Goal: Information Seeking & Learning: Learn about a topic

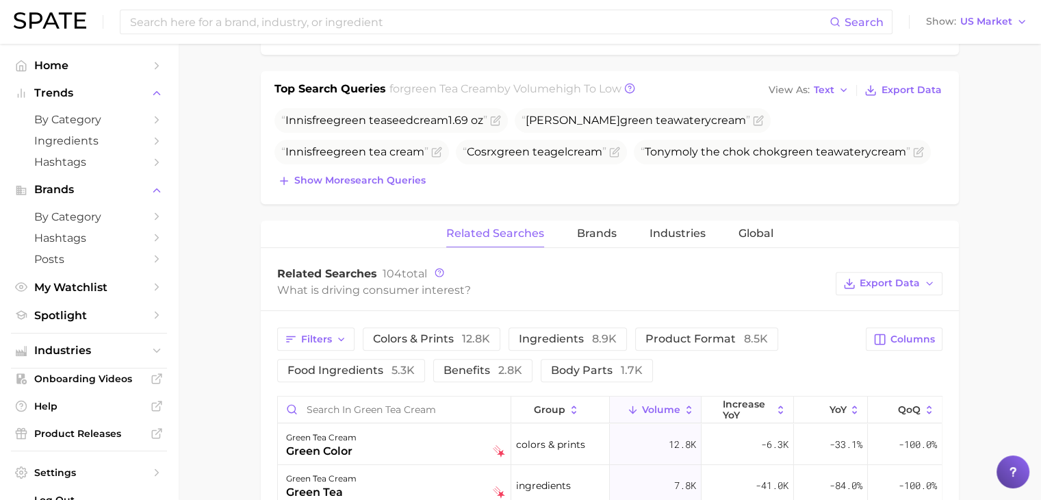
scroll to position [479, 0]
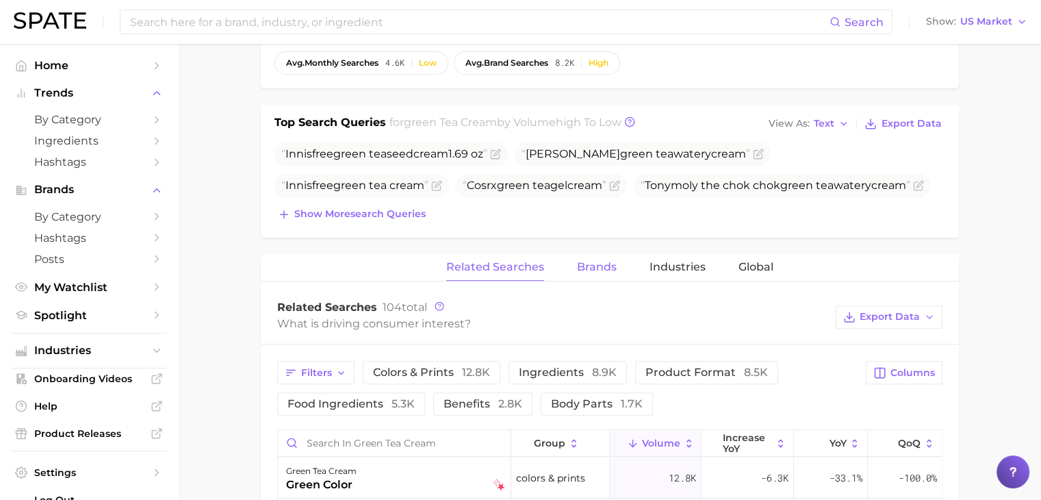
click at [605, 264] on span "Brands" at bounding box center [597, 267] width 40 height 12
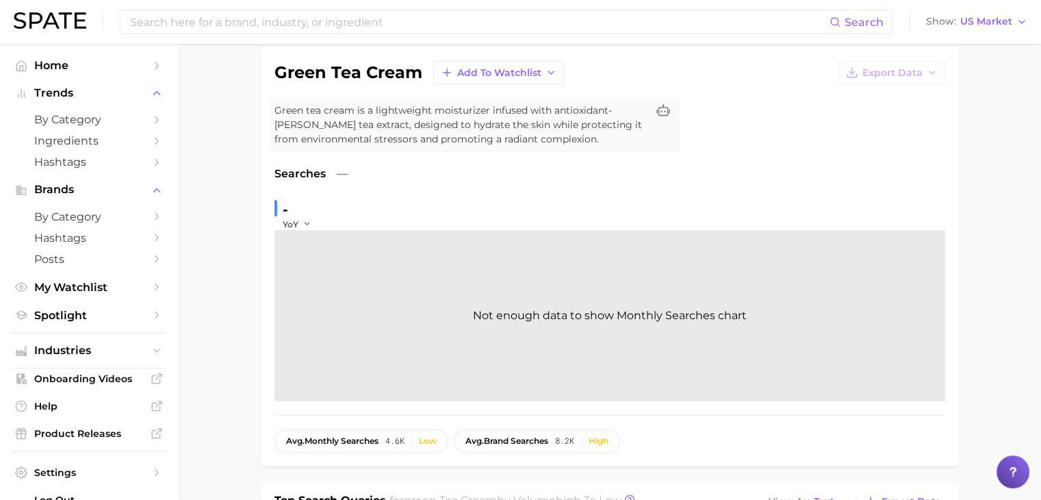
scroll to position [0, 0]
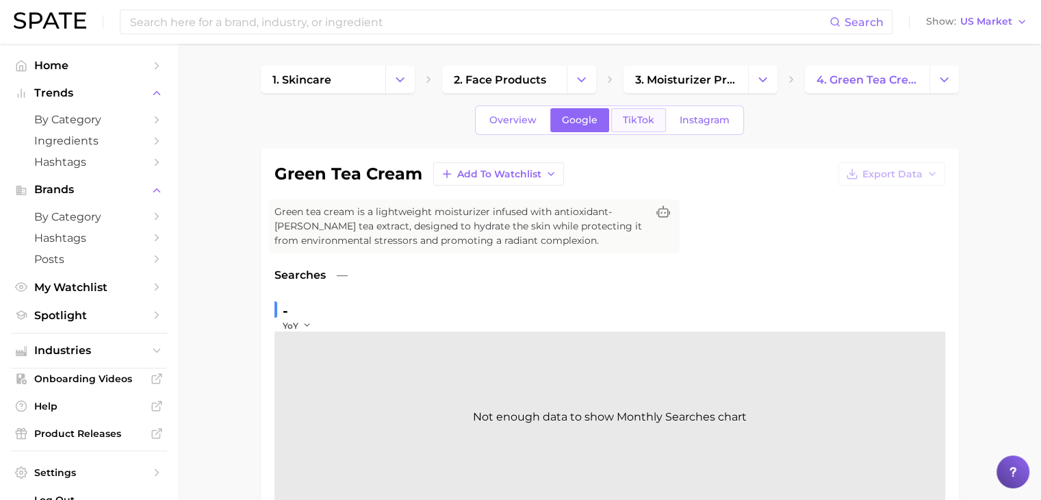
click at [651, 110] on link "TikTok" at bounding box center [638, 120] width 55 height 24
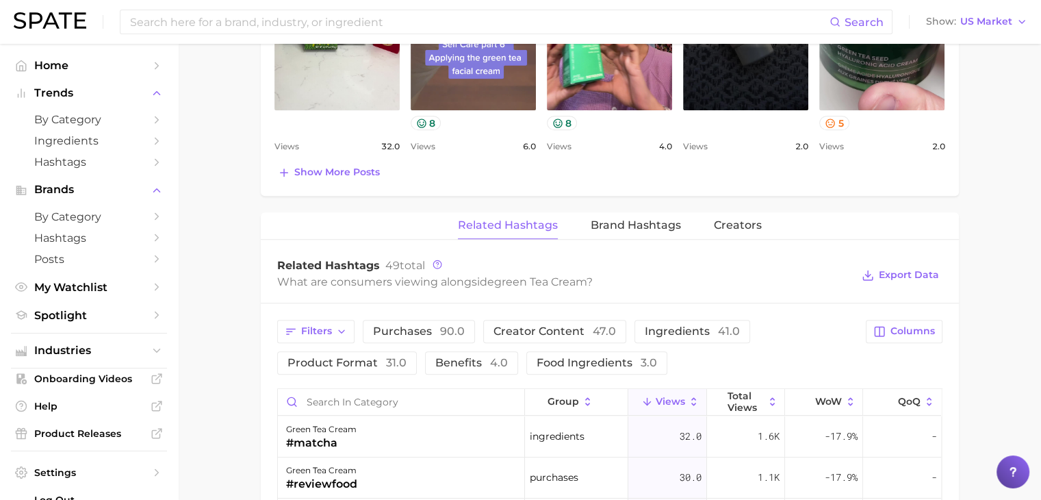
scroll to position [1027, 0]
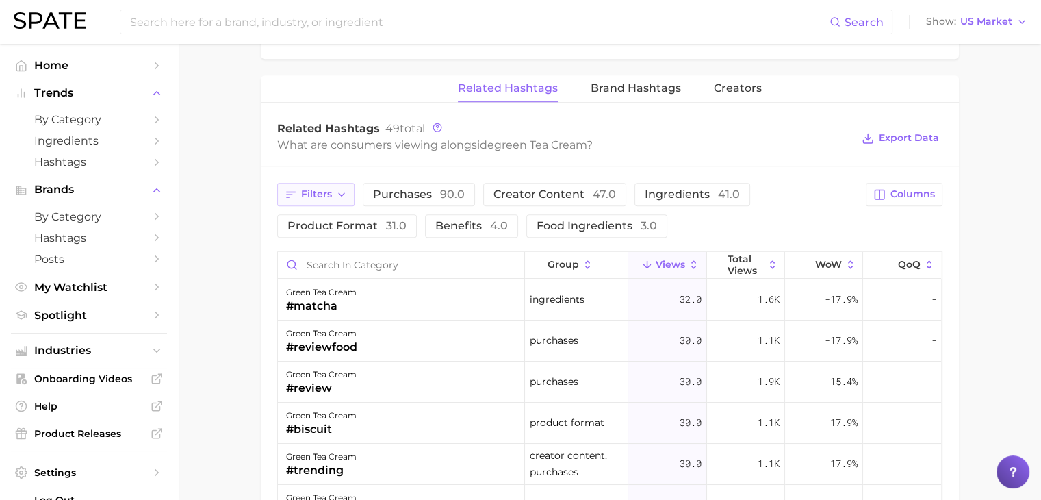
click at [323, 194] on span "Filters" at bounding box center [316, 194] width 31 height 12
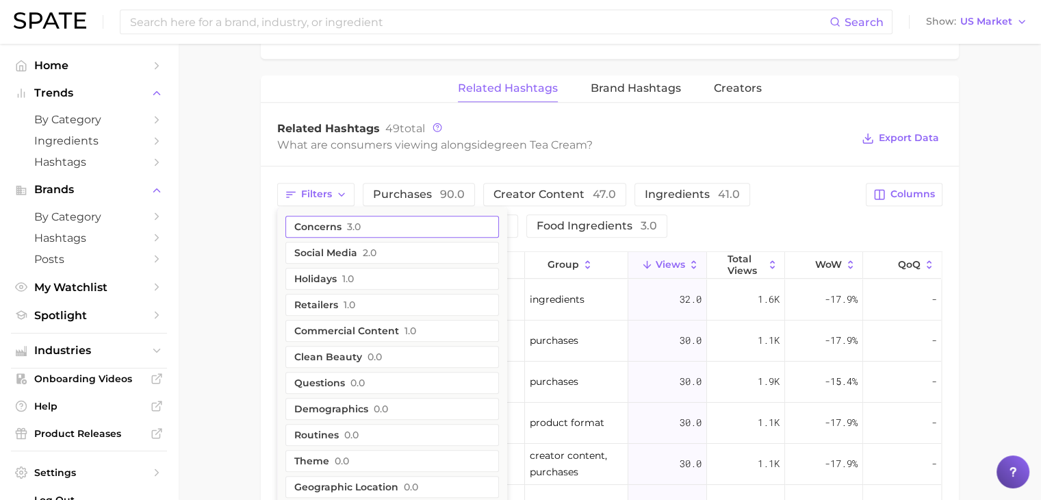
click at [338, 223] on button "concerns 3.0" at bounding box center [393, 227] width 214 height 22
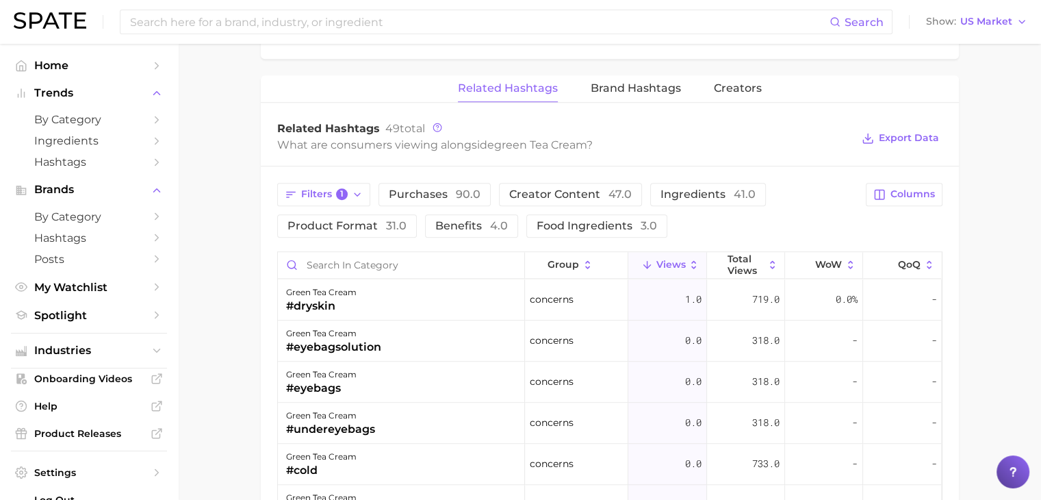
click at [740, 232] on div "Filters 1 purchases 90.0 creator content 47.0 ingredients 41.0 product format 3…" at bounding box center [567, 210] width 581 height 55
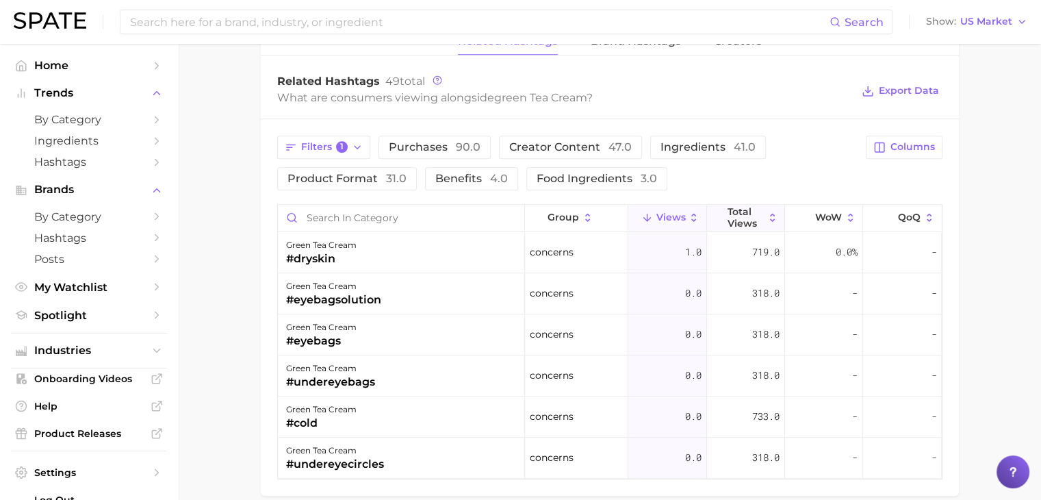
scroll to position [1096, 0]
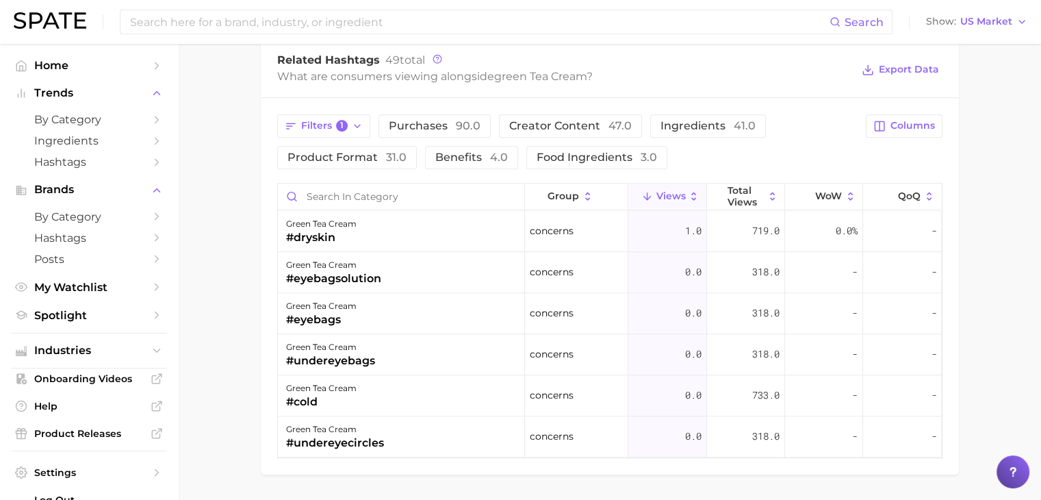
click at [377, 125] on div "Filters 1 purchases 90.0 creator content 47.0 ingredients 41.0 product format 3…" at bounding box center [567, 141] width 581 height 55
click at [360, 122] on icon "button" at bounding box center [357, 126] width 11 height 11
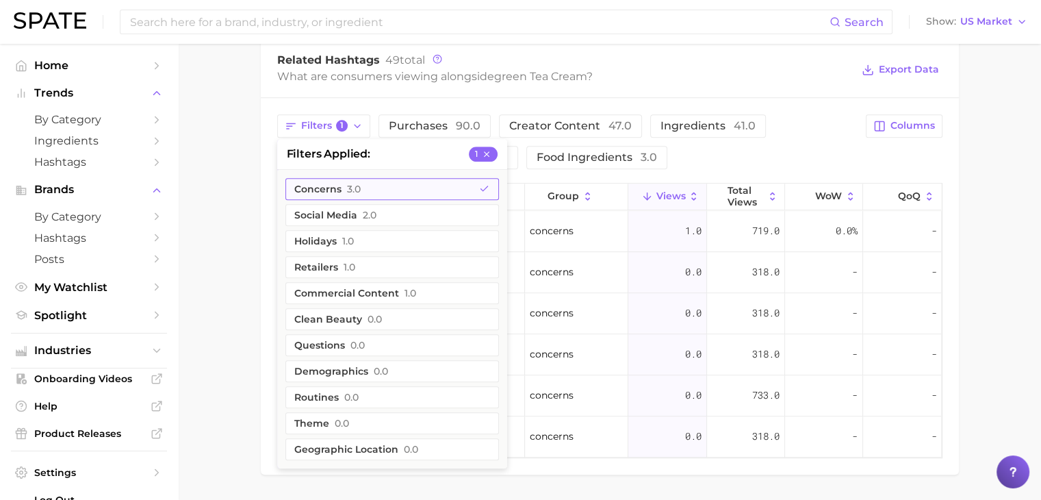
click at [464, 178] on button "concerns 3.0" at bounding box center [393, 189] width 214 height 22
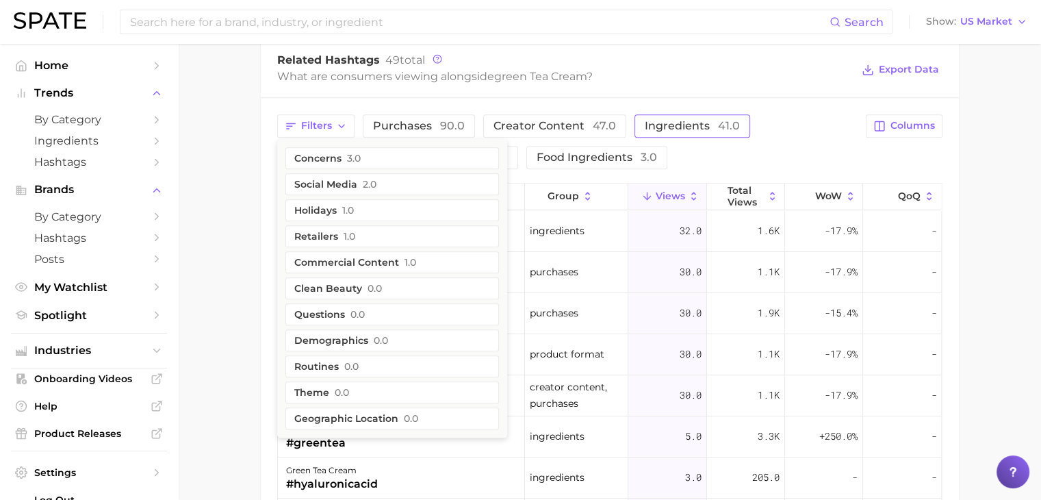
click at [666, 114] on button "ingredients 41.0" at bounding box center [693, 125] width 116 height 23
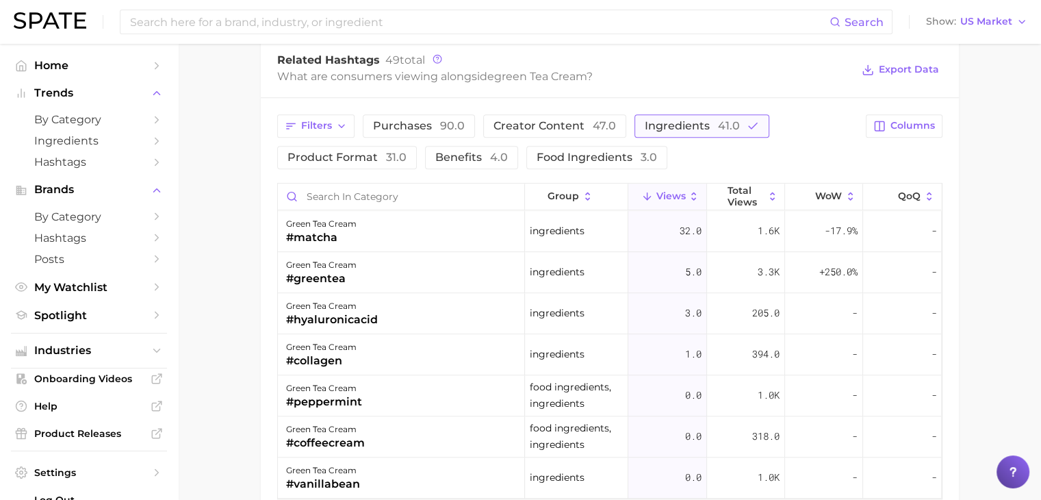
click at [704, 116] on button "ingredients 41.0" at bounding box center [702, 125] width 135 height 23
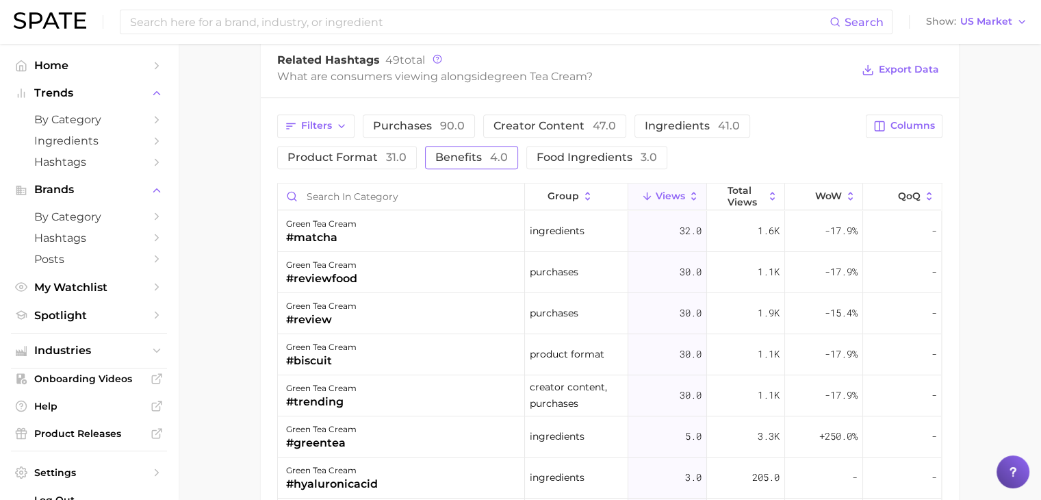
click at [468, 154] on span "benefits 4.0" at bounding box center [471, 157] width 73 height 11
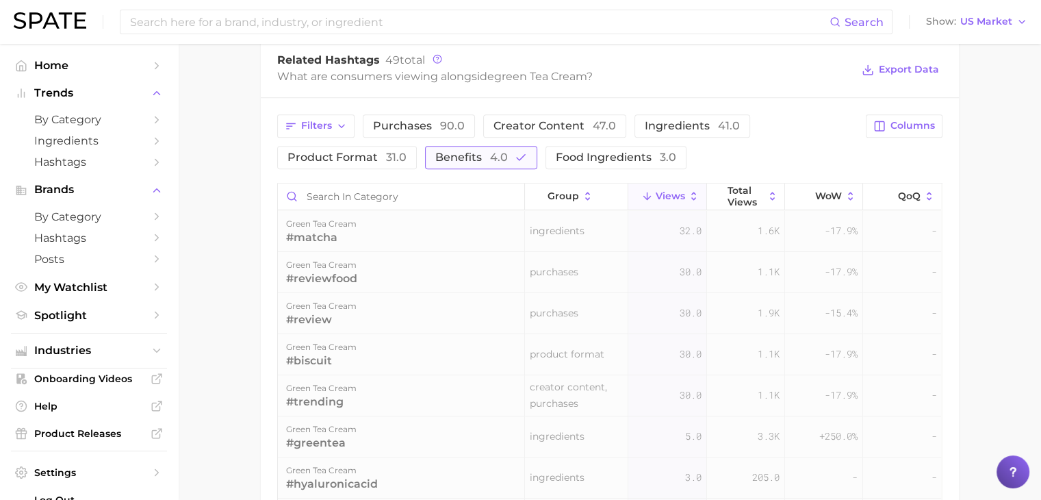
scroll to position [1095, 0]
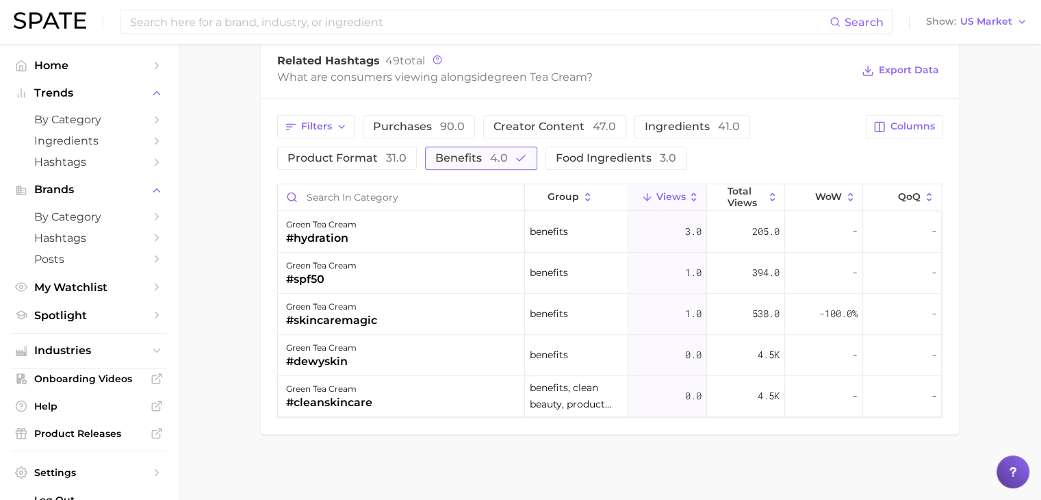
click at [468, 158] on span "benefits 4.0" at bounding box center [471, 158] width 73 height 11
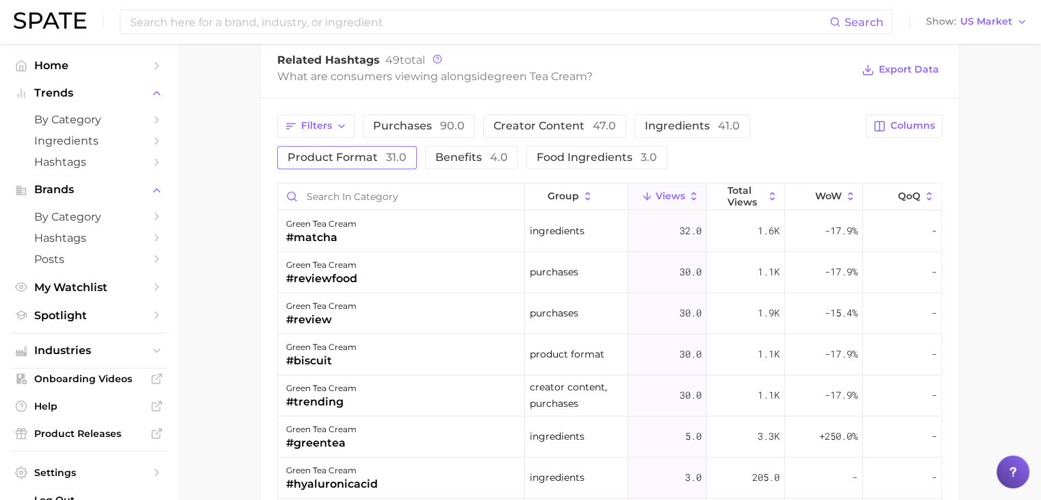
click at [353, 157] on span "product format 31.0" at bounding box center [347, 157] width 119 height 11
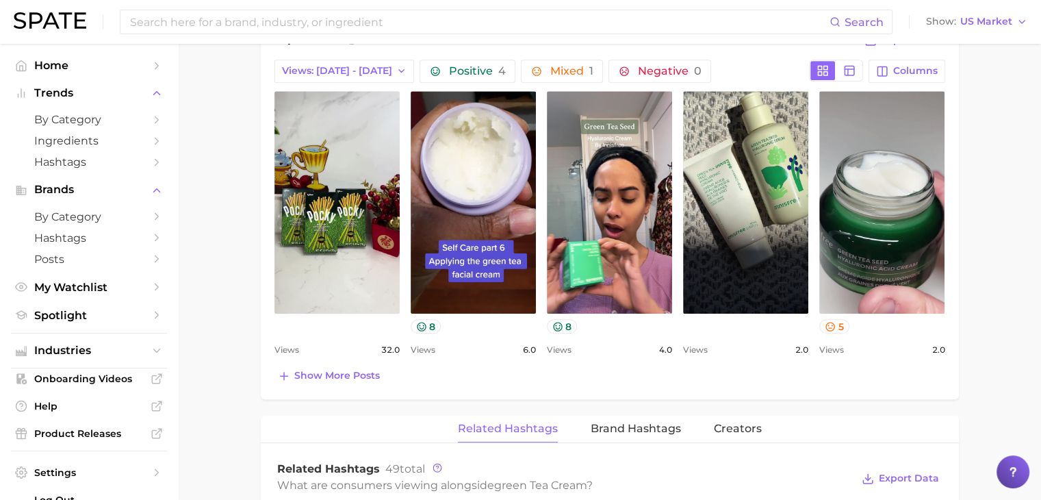
scroll to position [684, 0]
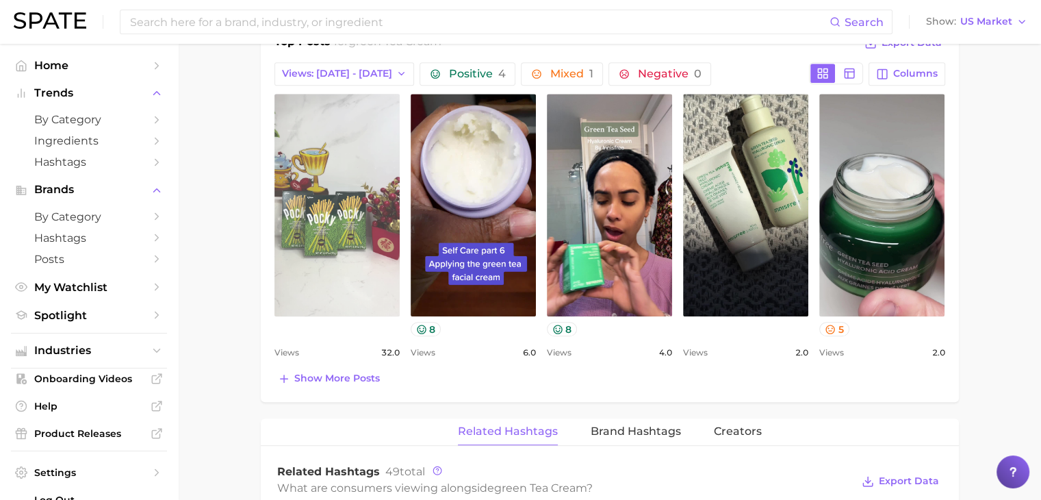
click at [340, 157] on link "view post on TikTok" at bounding box center [337, 205] width 125 height 223
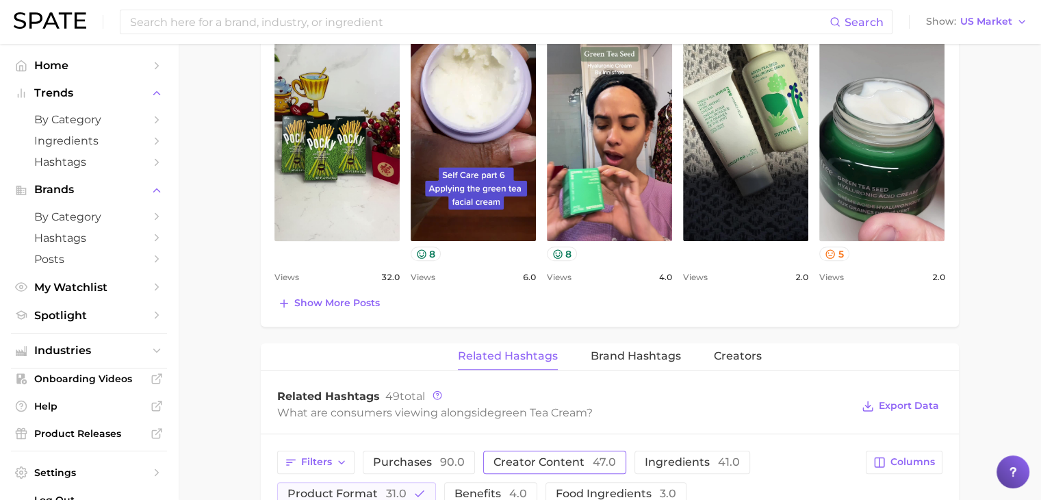
scroll to position [616, 0]
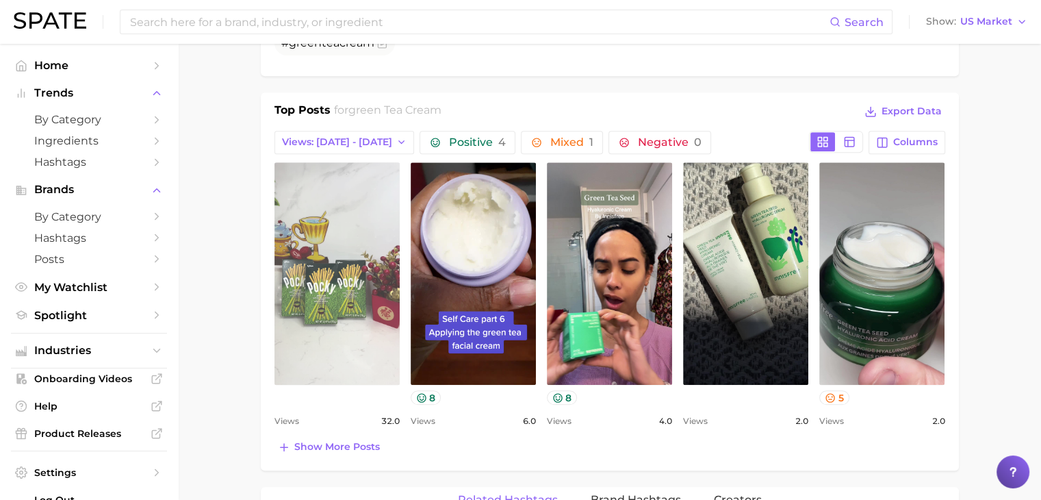
click at [355, 253] on link "view post on TikTok" at bounding box center [337, 273] width 125 height 223
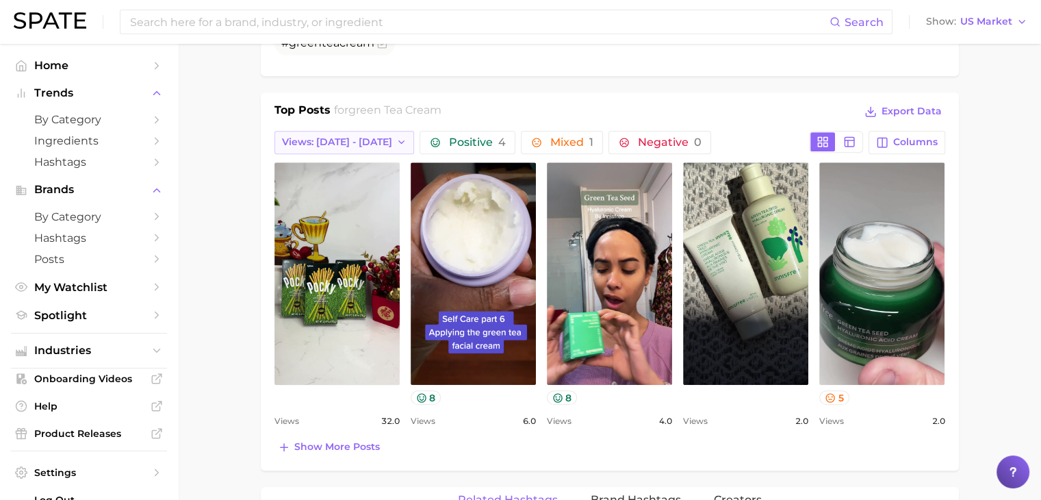
click at [385, 150] on button "Views: [DATE] - [DATE]" at bounding box center [345, 142] width 140 height 23
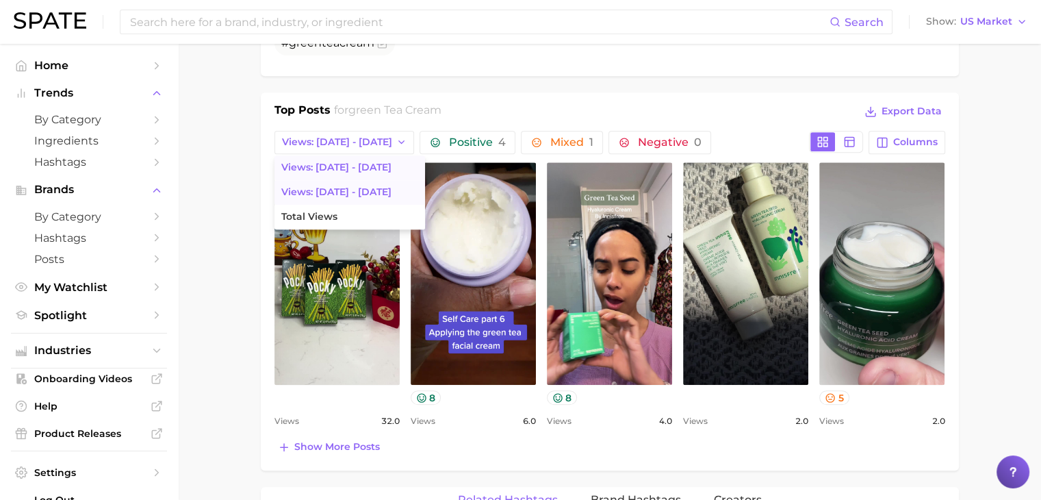
click at [390, 187] on button "Views: [DATE] - [DATE]" at bounding box center [350, 192] width 151 height 25
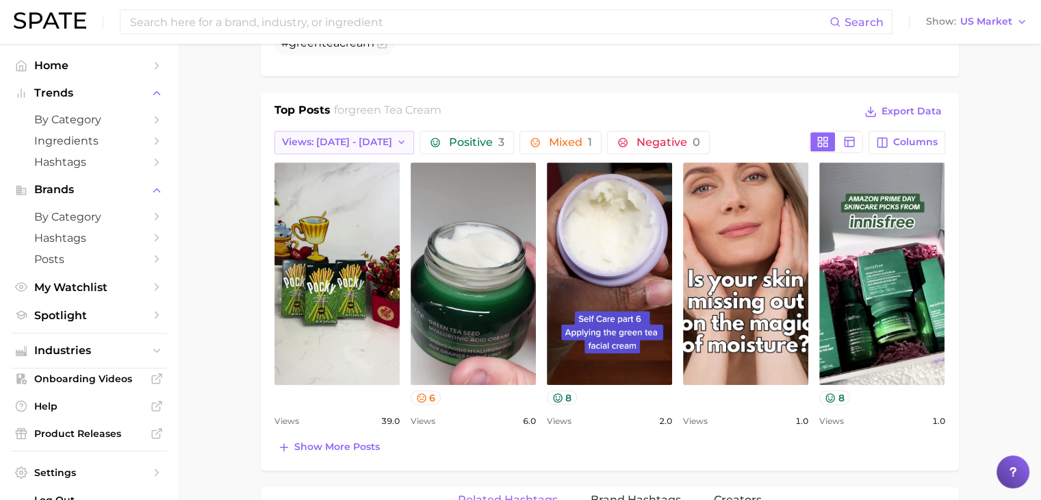
scroll to position [0, 0]
click at [396, 140] on icon "button" at bounding box center [401, 142] width 11 height 11
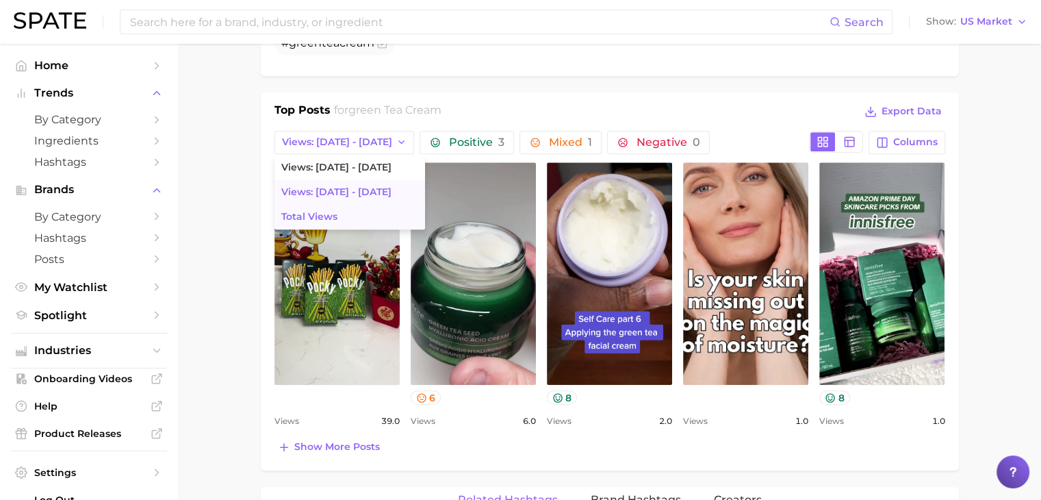
click at [379, 207] on button "Total Views" at bounding box center [350, 217] width 151 height 25
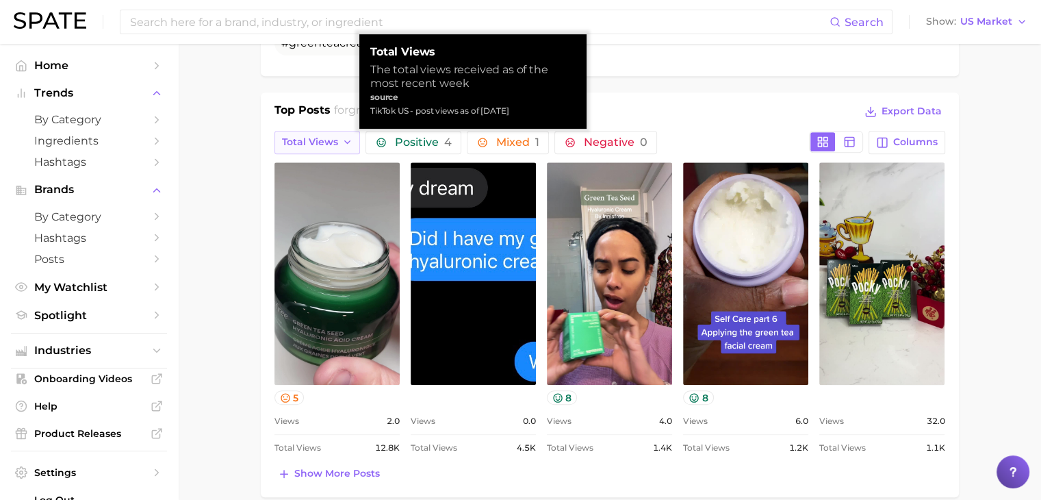
click at [345, 138] on icon "button" at bounding box center [347, 142] width 11 height 11
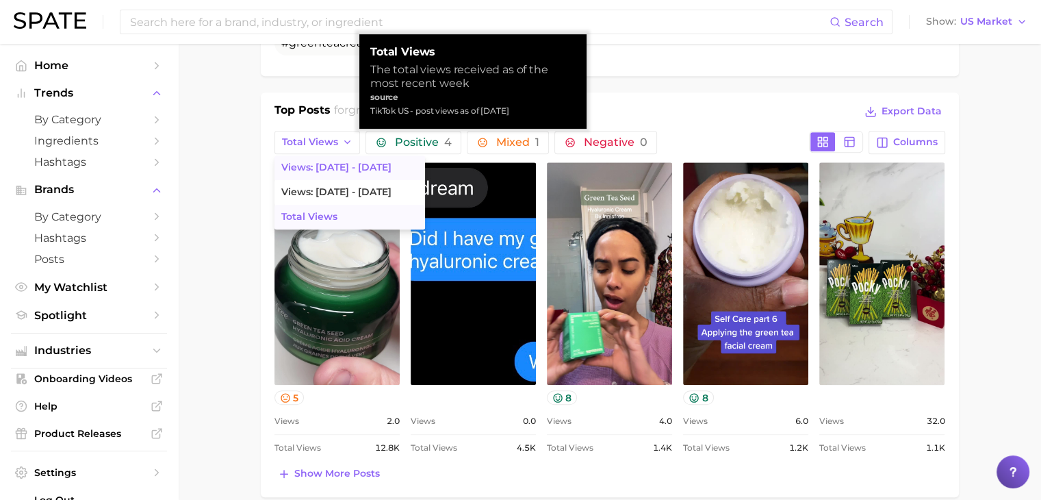
click at [354, 174] on button "Views: [DATE] - [DATE]" at bounding box center [350, 167] width 151 height 25
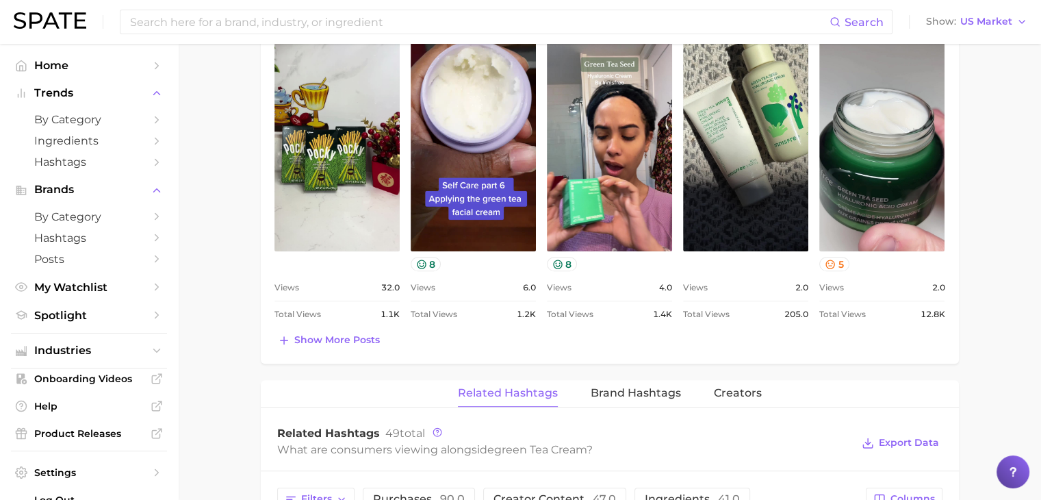
scroll to position [753, 0]
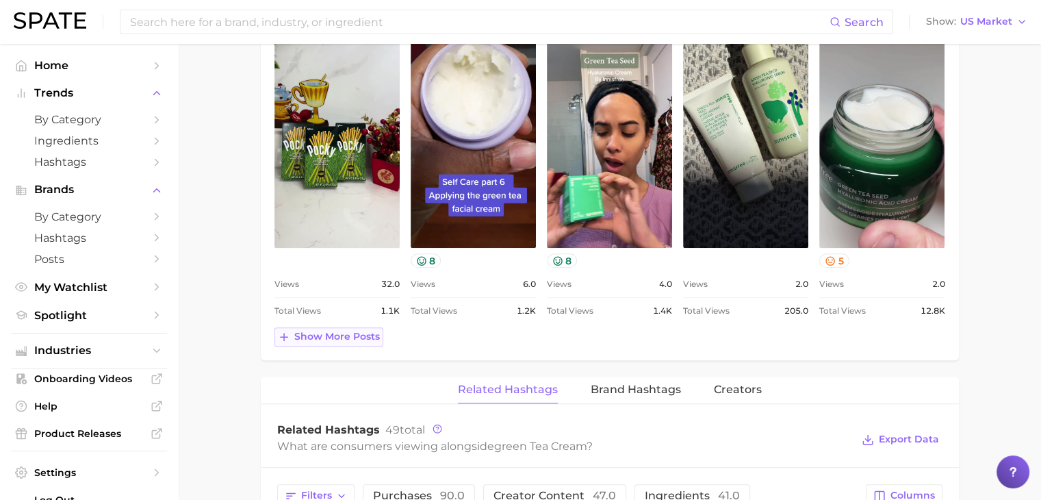
click at [351, 331] on span "Show more posts" at bounding box center [337, 337] width 86 height 12
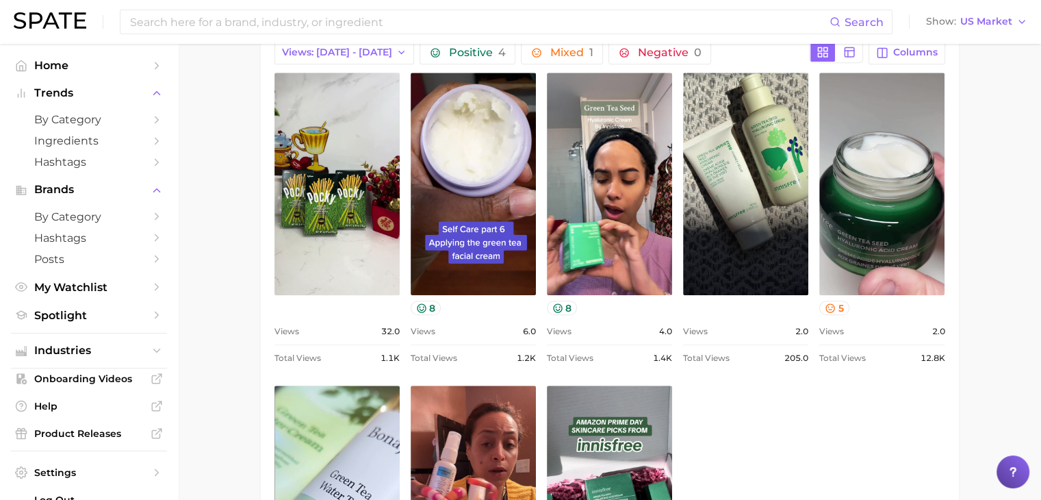
scroll to position [684, 0]
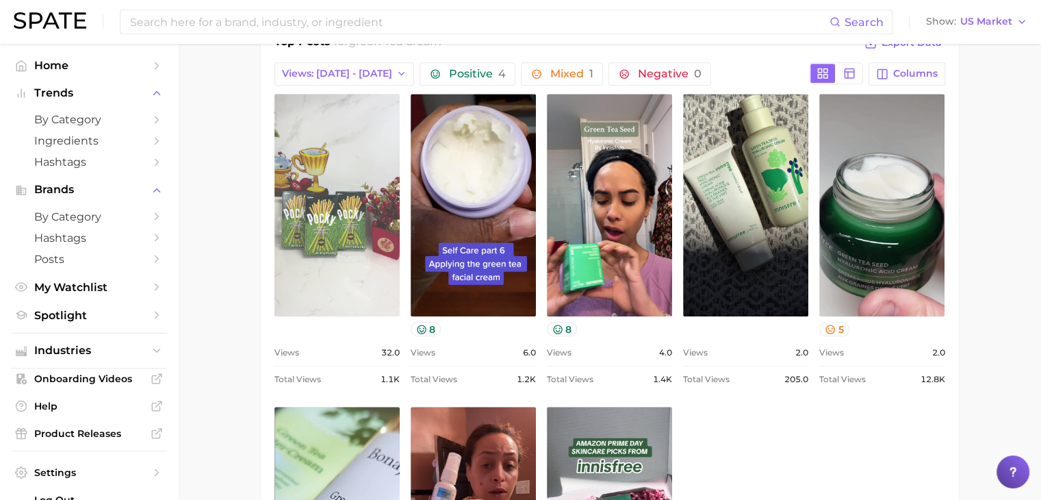
drag, startPoint x: 350, startPoint y: 286, endPoint x: 340, endPoint y: 280, distance: 11.4
click at [340, 280] on link "view post on TikTok" at bounding box center [337, 205] width 125 height 223
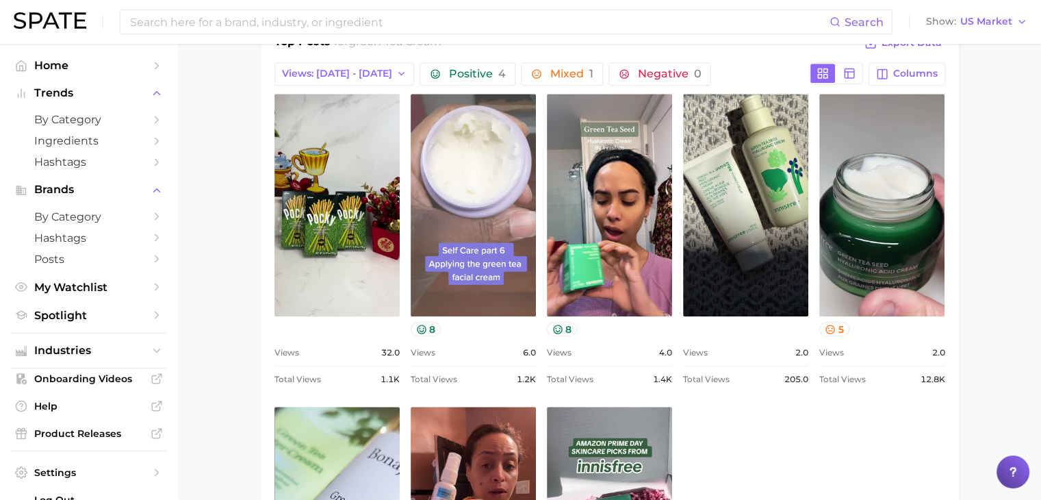
click at [441, 216] on link "view post on TikTok" at bounding box center [473, 205] width 125 height 223
